Goal: Use online tool/utility: Utilize a website feature to perform a specific function

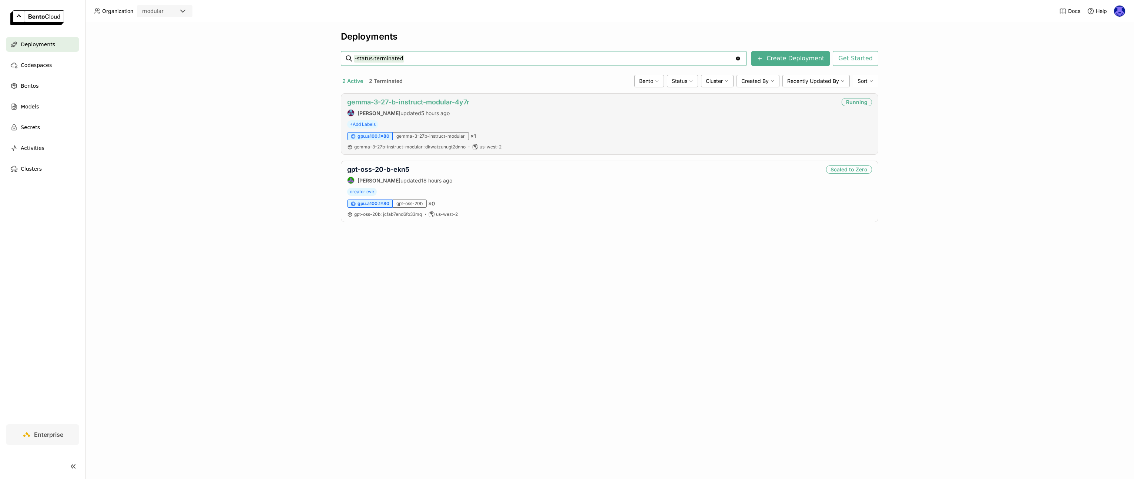
click at [409, 104] on link "gemma-3-27-b-instruct-modular-4y7r" at bounding box center [408, 102] width 122 height 8
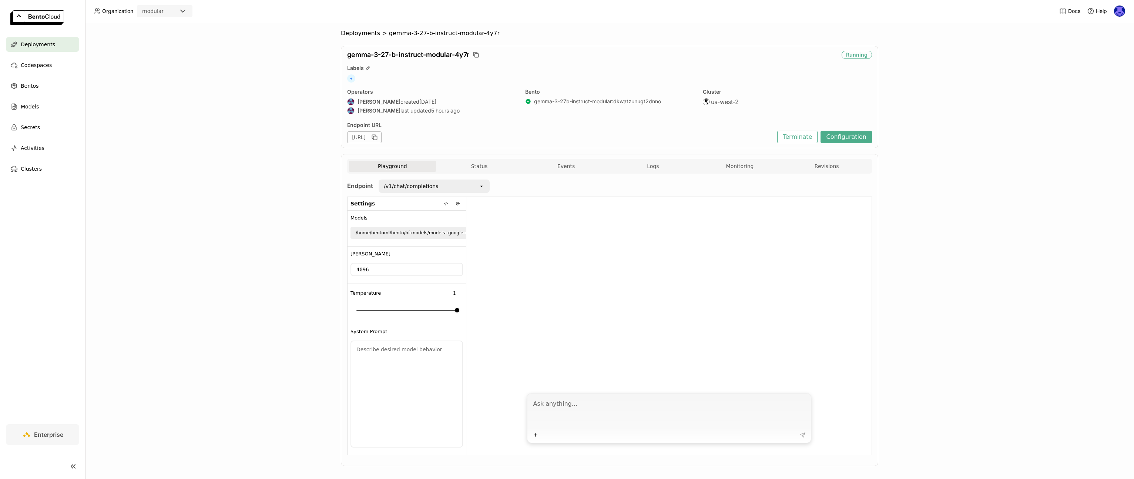
scroll to position [8, 0]
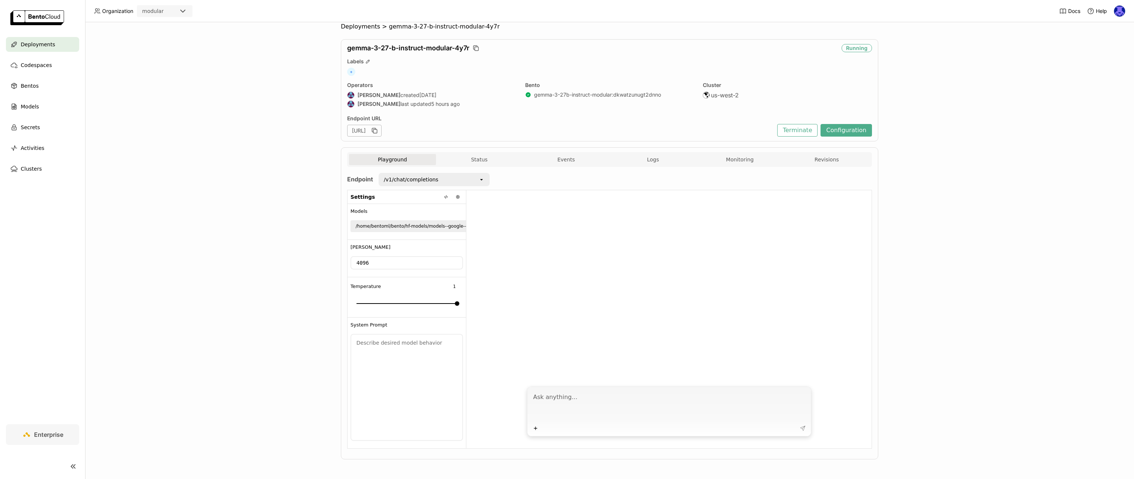
click at [605, 405] on textarea at bounding box center [669, 406] width 273 height 34
click at [578, 389] on textarea at bounding box center [669, 406] width 273 height 34
click at [583, 396] on textarea at bounding box center [669, 406] width 273 height 34
type textarea "what are LLMs?"
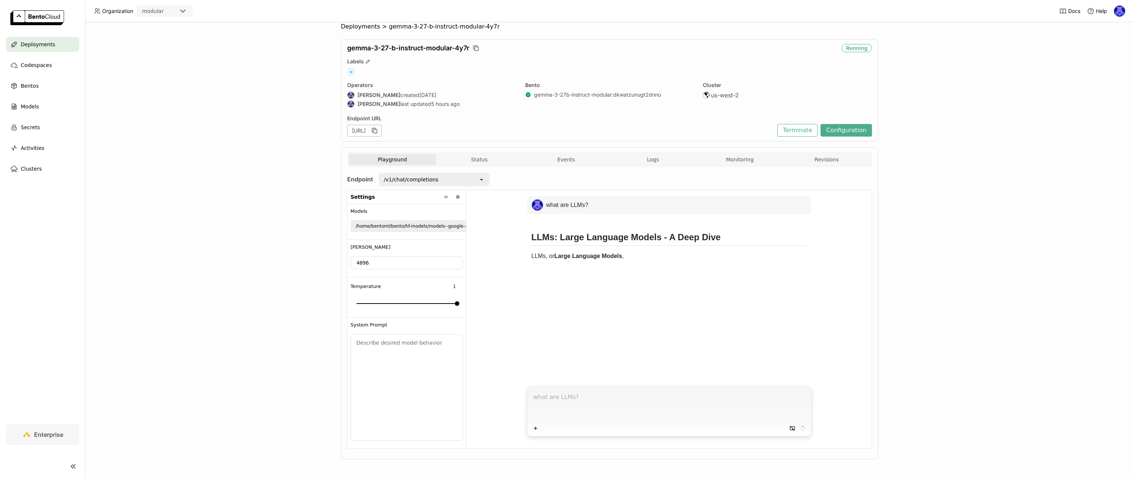
click at [381, 131] on div "[URL]" at bounding box center [364, 131] width 34 height 12
drag, startPoint x: 502, startPoint y: 132, endPoint x: 237, endPoint y: 129, distance: 265.7
click at [237, 129] on div "Deployments > gemma-3-27-b-instruct-modular-4y7r gemma-3-27-b-instruct-modular-…" at bounding box center [609, 250] width 1049 height 457
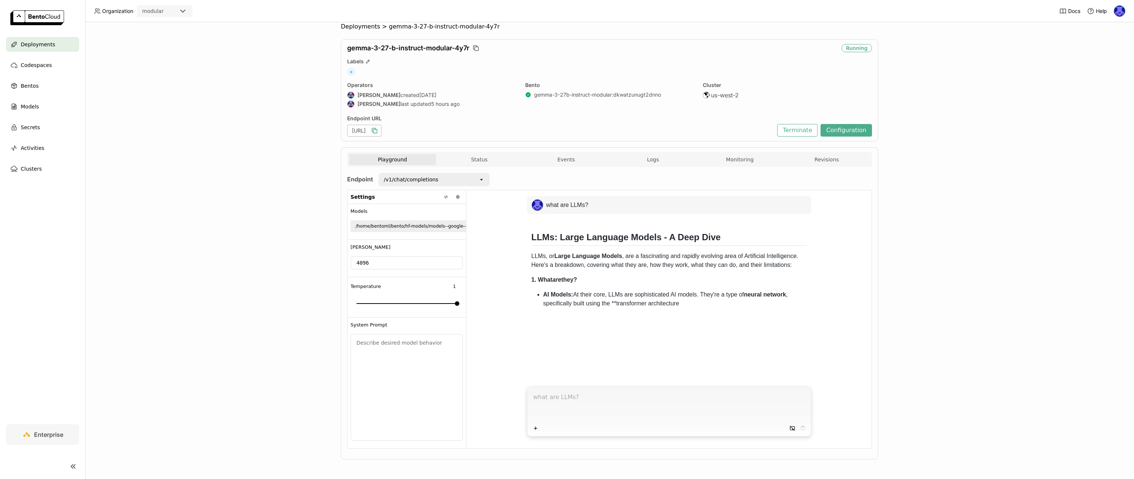
click at [378, 131] on icon "button" at bounding box center [374, 130] width 7 height 7
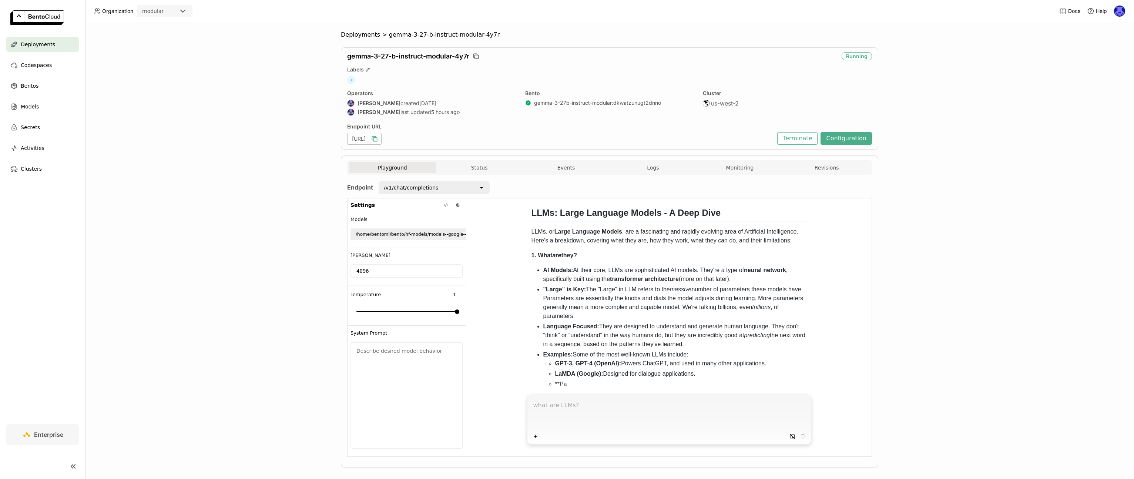
scroll to position [43, 0]
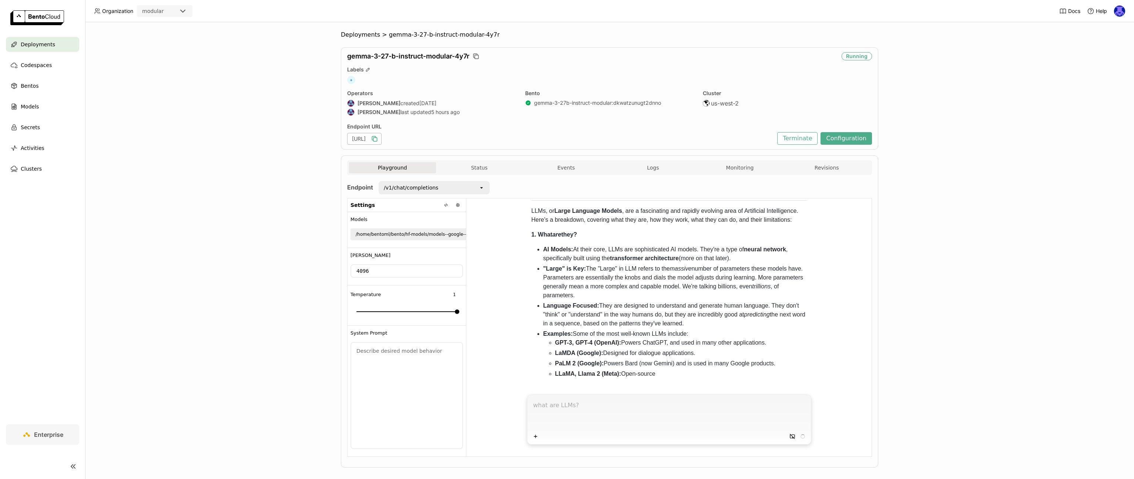
click at [381, 140] on div "[URL]" at bounding box center [364, 139] width 34 height 12
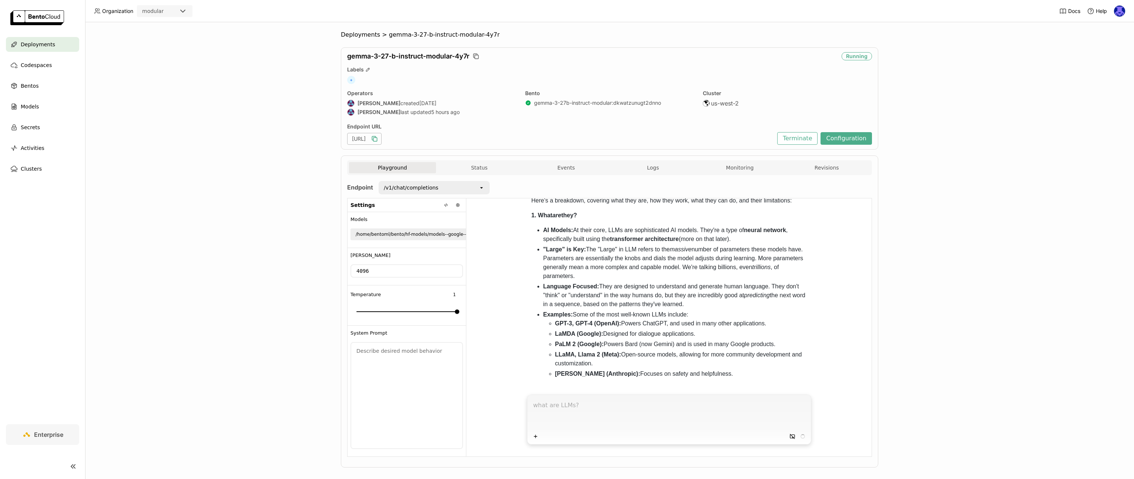
drag, startPoint x: 393, startPoint y: 140, endPoint x: 594, endPoint y: 134, distance: 201.0
click at [594, 134] on div "[URL]" at bounding box center [560, 139] width 426 height 12
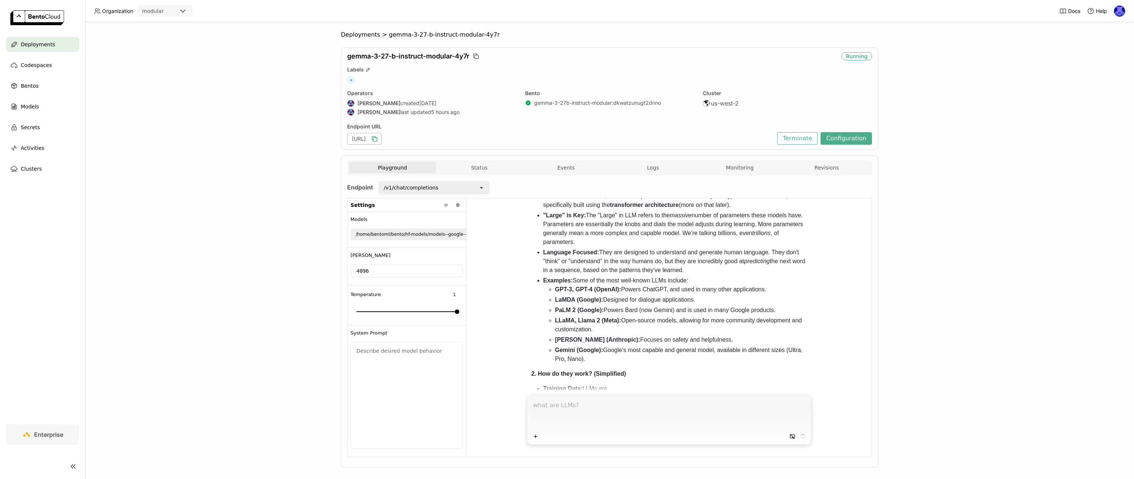
click at [482, 186] on div "open" at bounding box center [483, 188] width 10 height 12
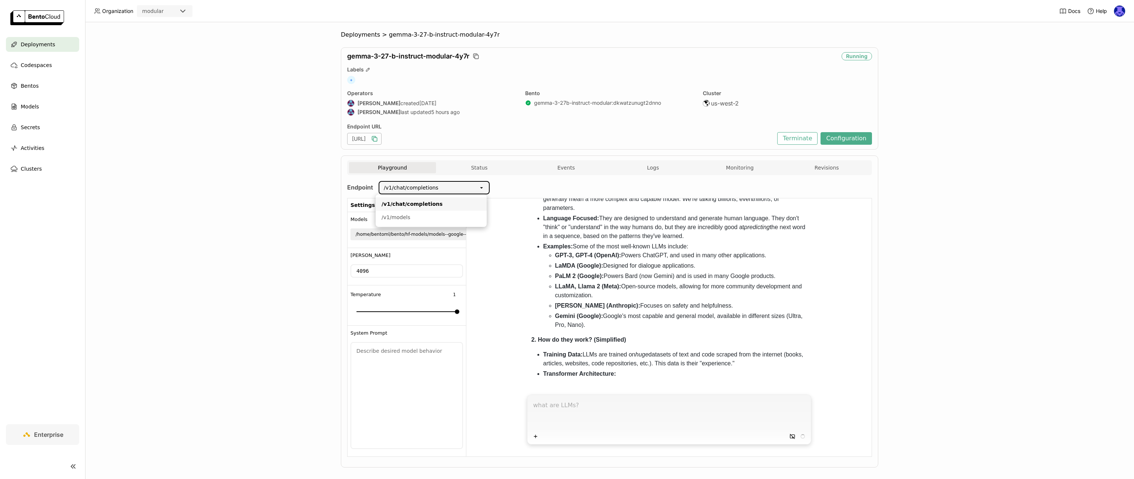
click at [308, 213] on div "Deployments > gemma-3-27-b-instruct-modular-4y7r gemma-3-27-b-instruct-modular-…" at bounding box center [609, 250] width 1049 height 457
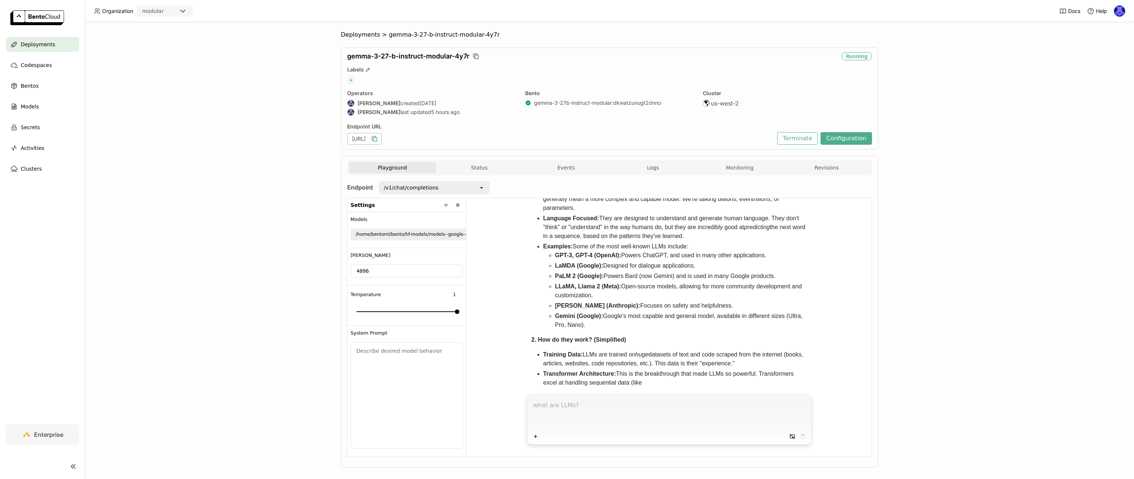
click at [466, 184] on div "/v1/chat/completions" at bounding box center [428, 188] width 99 height 12
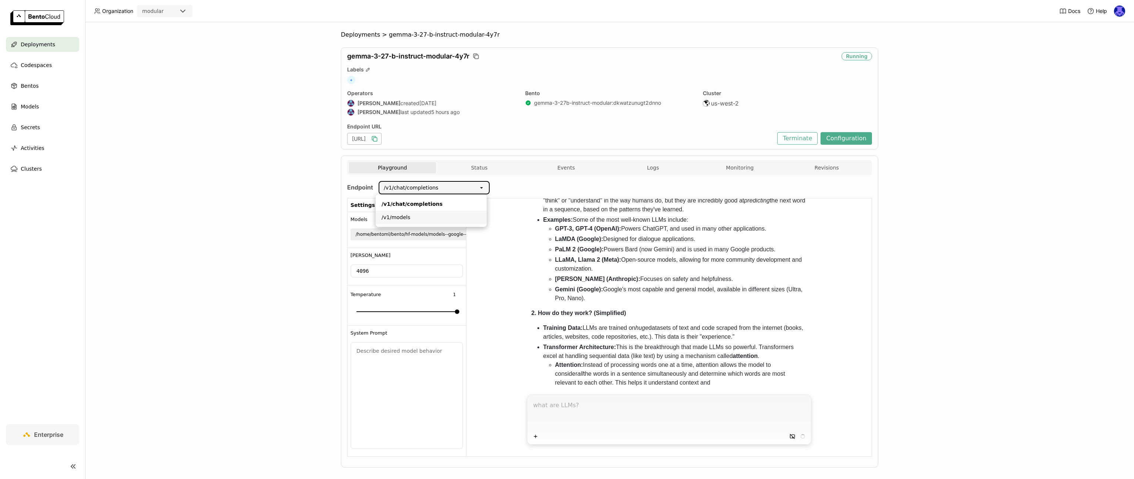
scroll to position [176, 0]
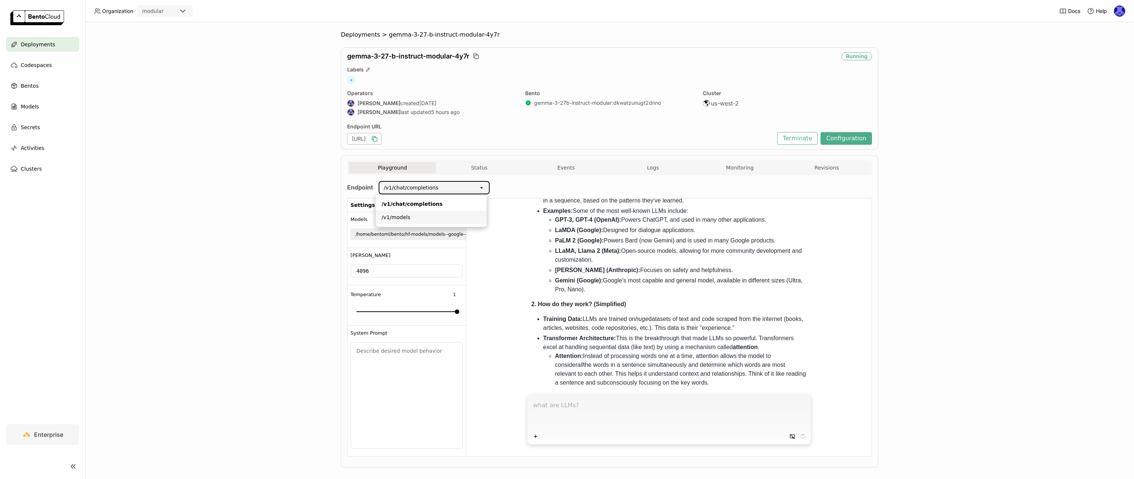
click at [467, 220] on div "/v1/models" at bounding box center [430, 216] width 99 height 7
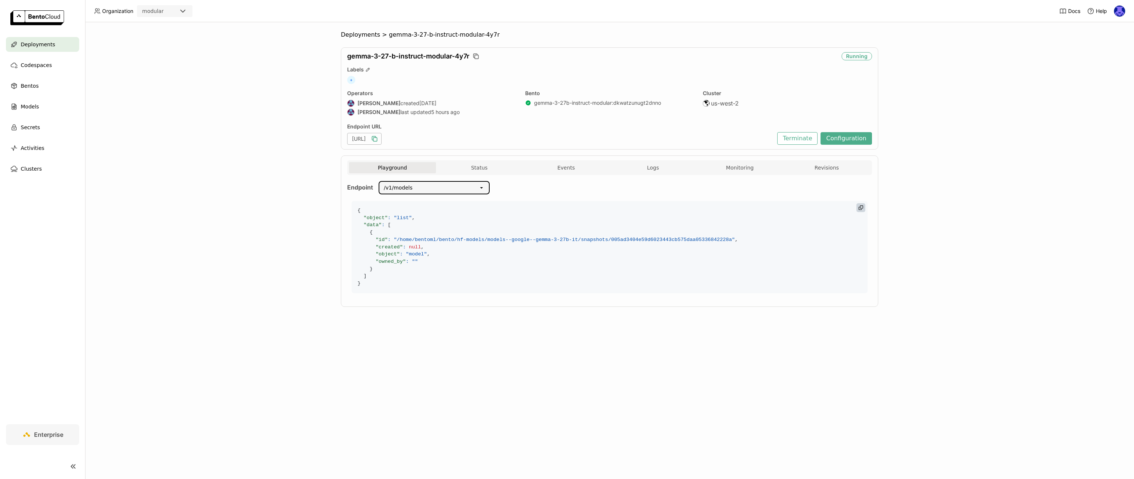
click at [420, 269] on code "{ "object" : "list" , "data" : [ { "id" : "/home/bentoml/bento/hf-models/models…" at bounding box center [610, 247] width 516 height 92
drag, startPoint x: 489, startPoint y: 238, endPoint x: 578, endPoint y: 240, distance: 89.2
click at [578, 240] on span ""/home/bentoml/bento/hf-models/models--google--gemma-3-27b-it/snapshots/005ad34…" at bounding box center [564, 240] width 341 height 6
click at [526, 288] on code "{ "object" : "list" , "data" : [ { "id" : "/home/bentoml/bento/hf-models/models…" at bounding box center [610, 247] width 516 height 92
click at [862, 207] on icon at bounding box center [860, 207] width 4 height 4
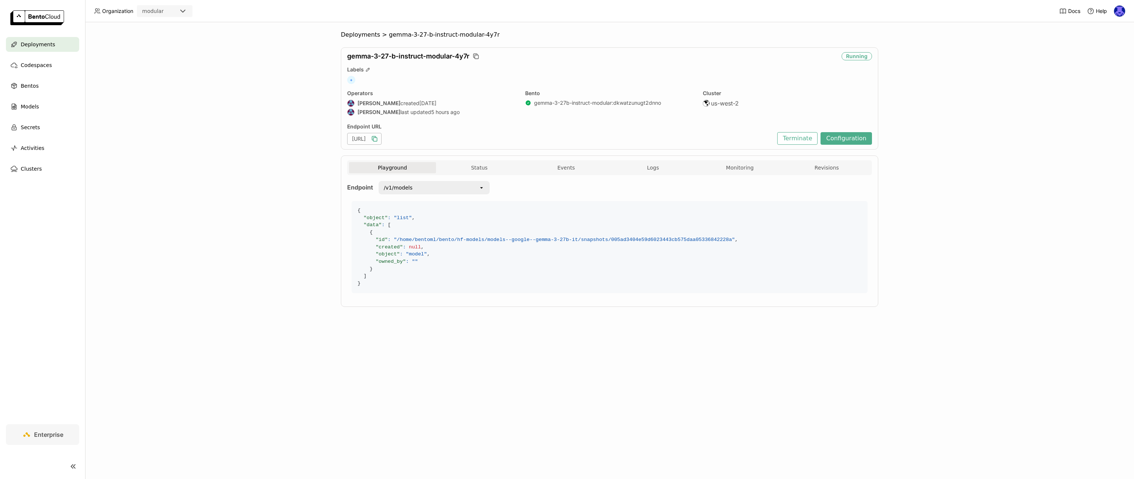
click at [458, 191] on div "/v1/models" at bounding box center [428, 188] width 99 height 12
click at [434, 199] on li "/v1/chat/completions" at bounding box center [433, 203] width 111 height 13
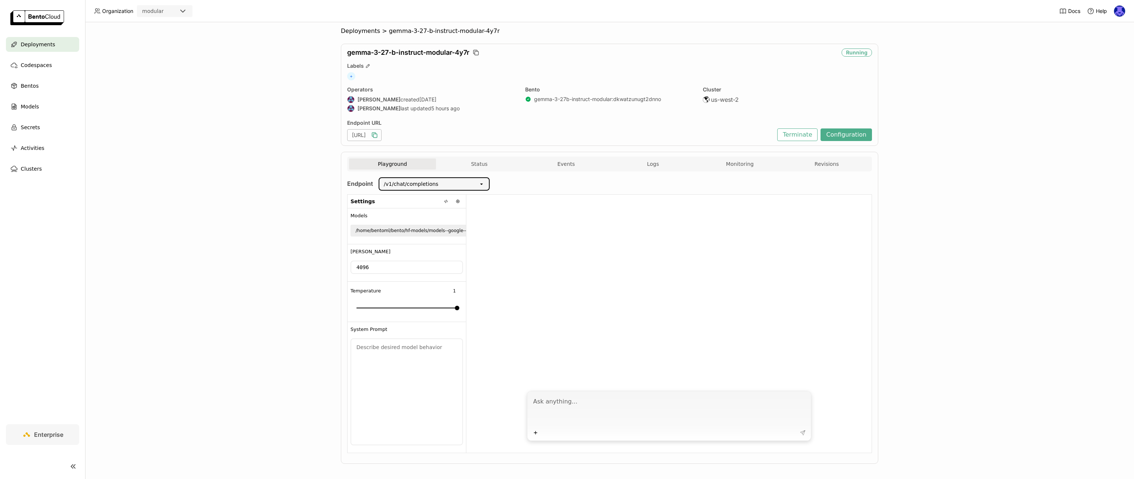
scroll to position [0, 0]
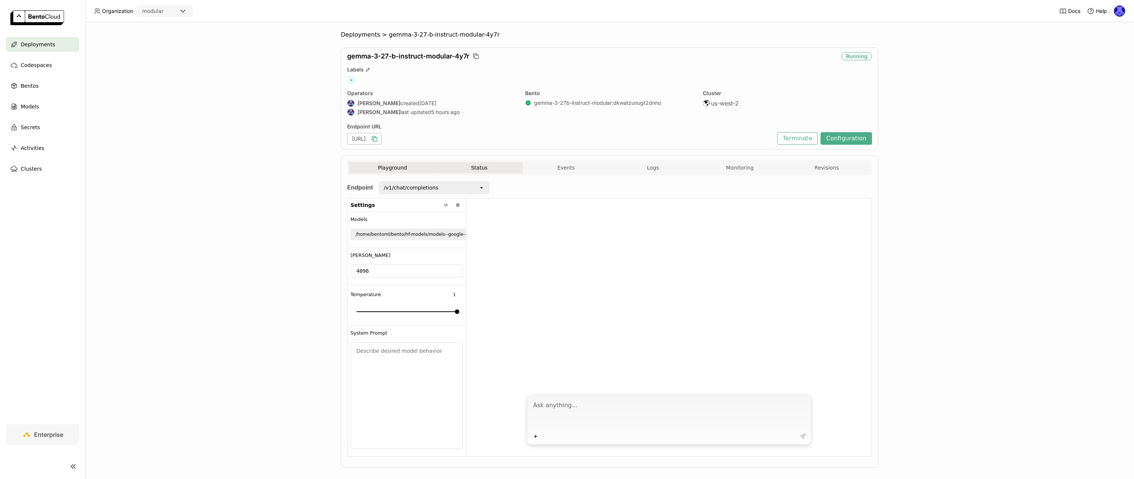
click at [480, 170] on button "Status" at bounding box center [479, 167] width 87 height 11
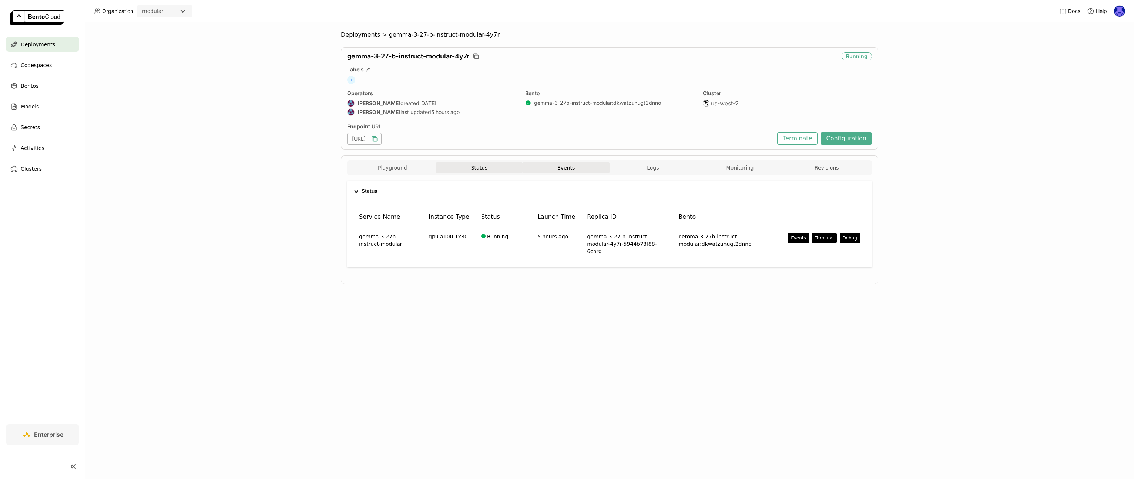
click at [574, 172] on button "Events" at bounding box center [565, 167] width 87 height 11
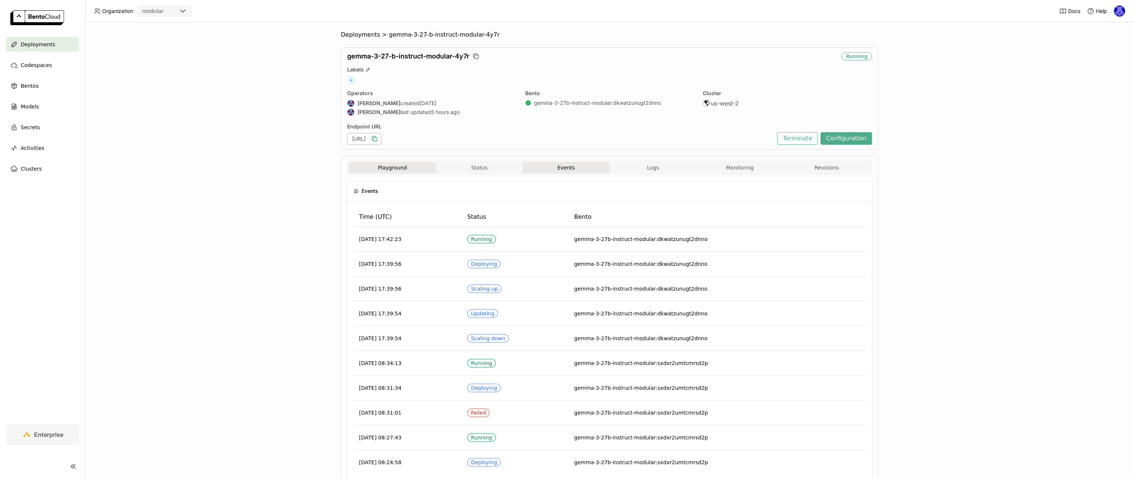
click at [373, 166] on button "Playground" at bounding box center [392, 167] width 87 height 11
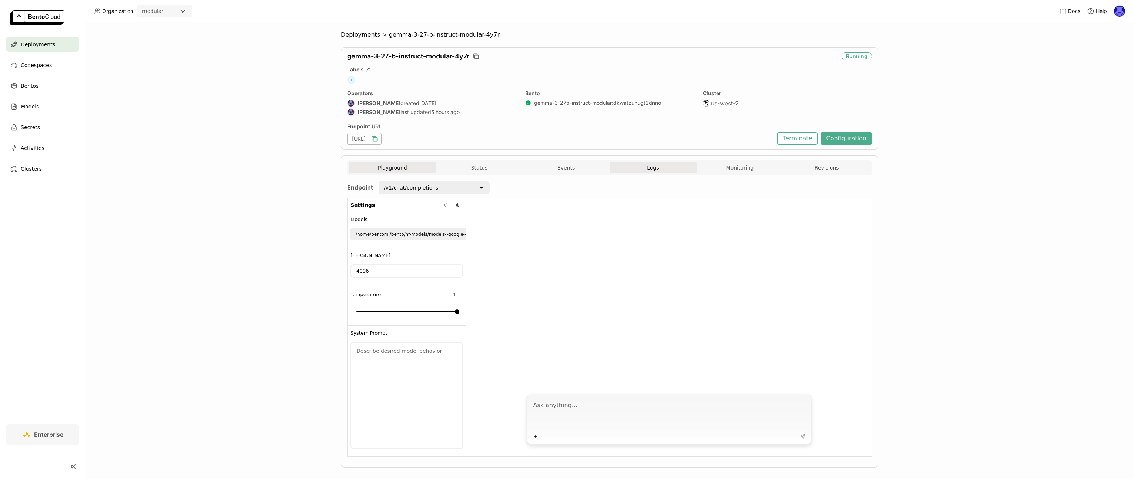
click at [651, 168] on span "Logs" at bounding box center [653, 167] width 12 height 7
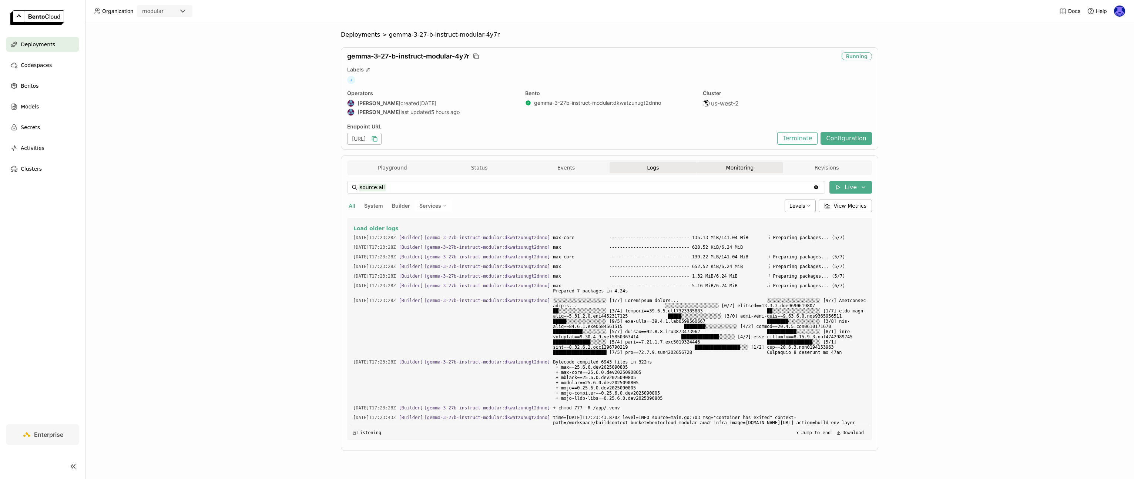
scroll to position [639, 0]
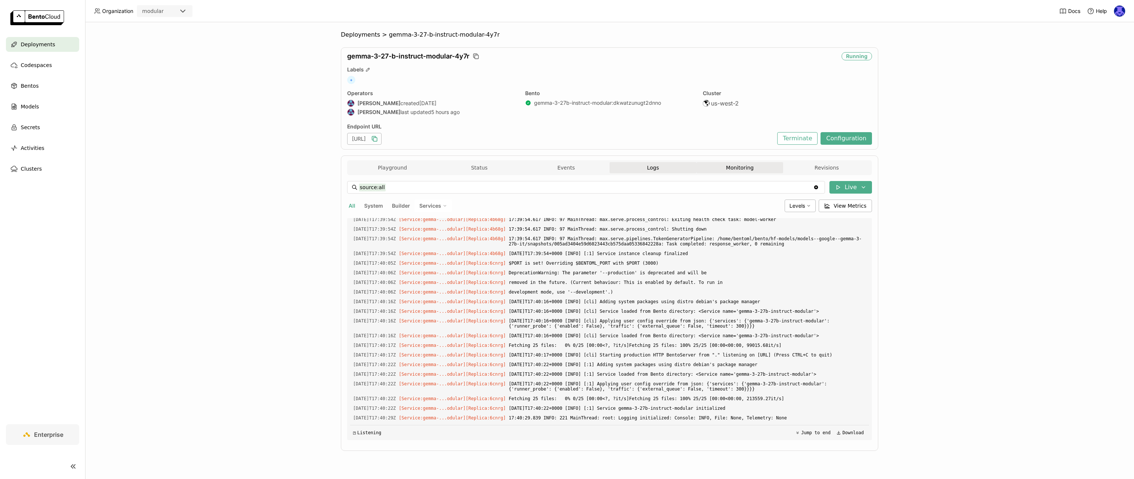
click at [743, 167] on button "Monitoring" at bounding box center [739, 167] width 87 height 11
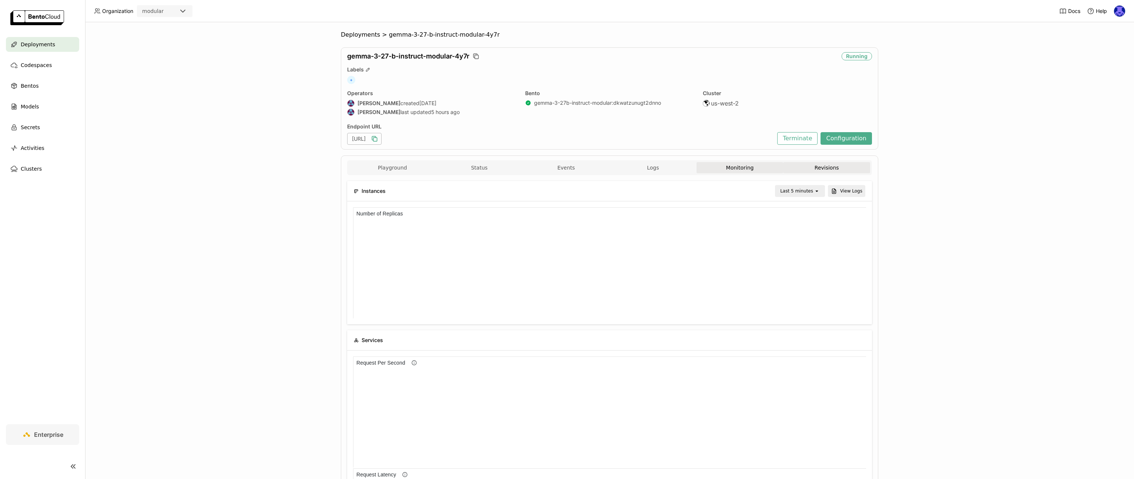
click at [825, 163] on button "Revisions" at bounding box center [826, 167] width 87 height 11
click at [372, 168] on button "Playground" at bounding box center [392, 167] width 87 height 11
